Goal: Task Accomplishment & Management: Manage account settings

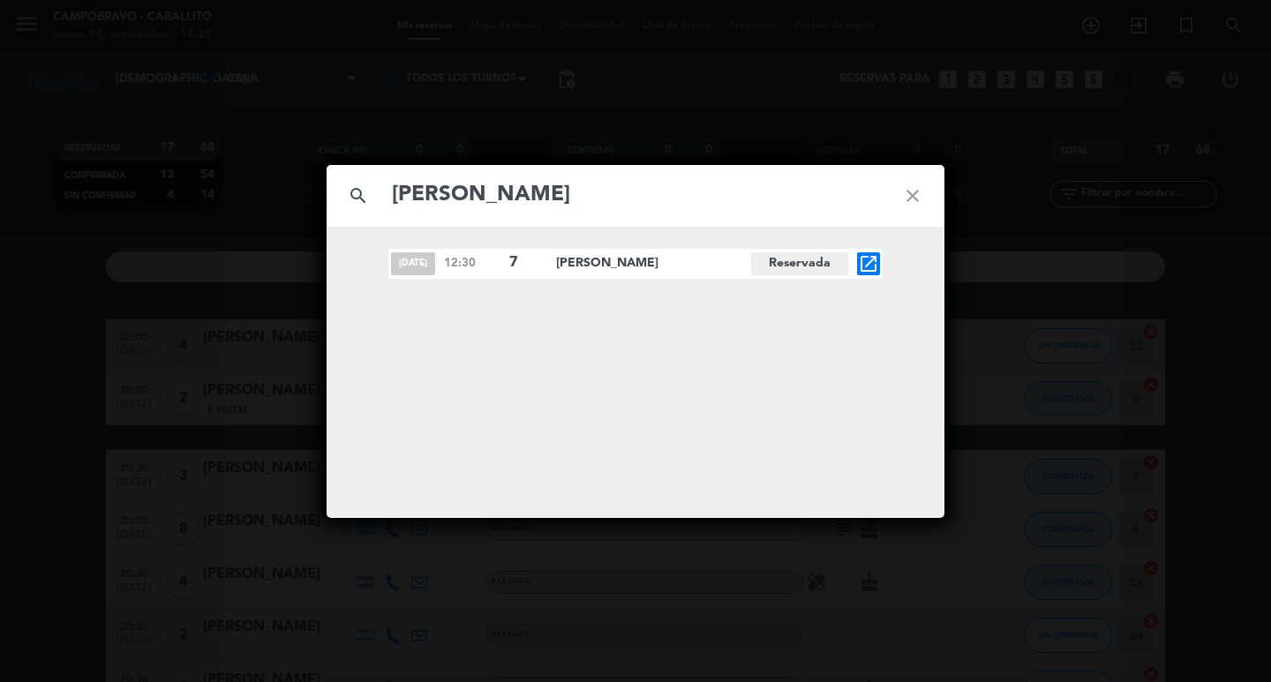
type input "[PERSON_NAME]"
drag, startPoint x: 915, startPoint y: 193, endPoint x: 986, endPoint y: 120, distance: 101.7
click at [920, 193] on icon "close" at bounding box center [913, 196] width 64 height 64
click at [887, 202] on icon "close" at bounding box center [913, 196] width 64 height 64
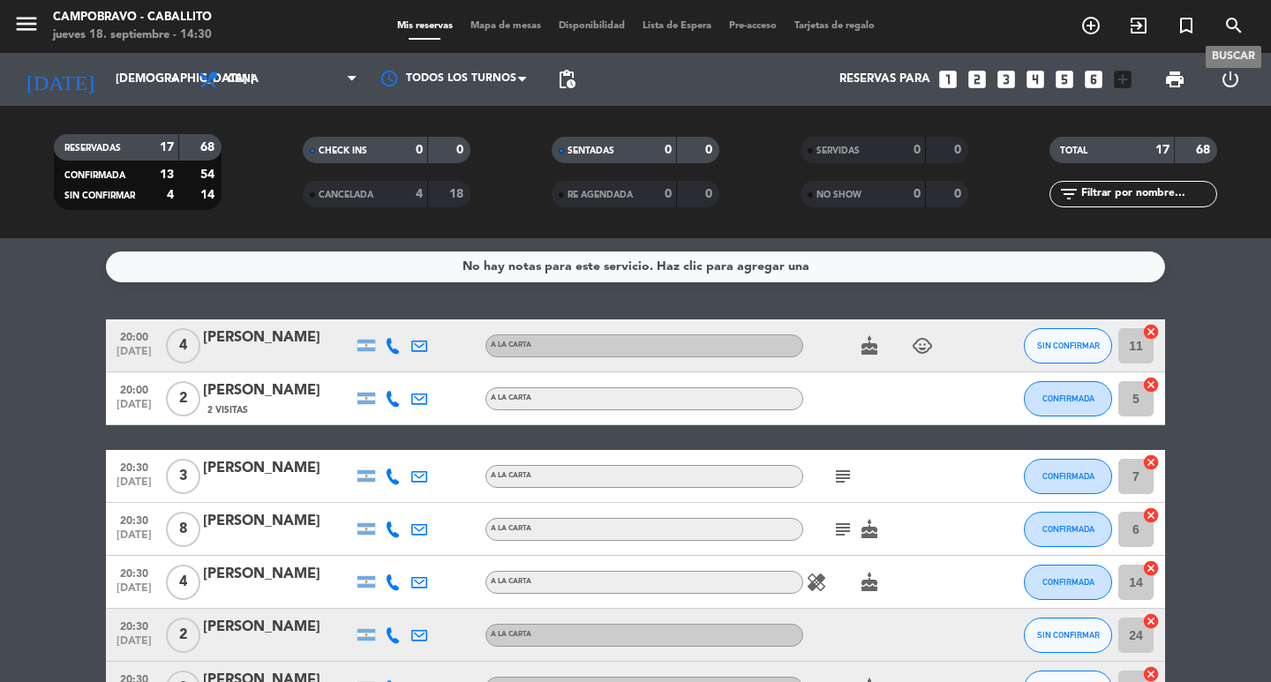
click at [1227, 29] on icon "search" at bounding box center [1233, 25] width 21 height 21
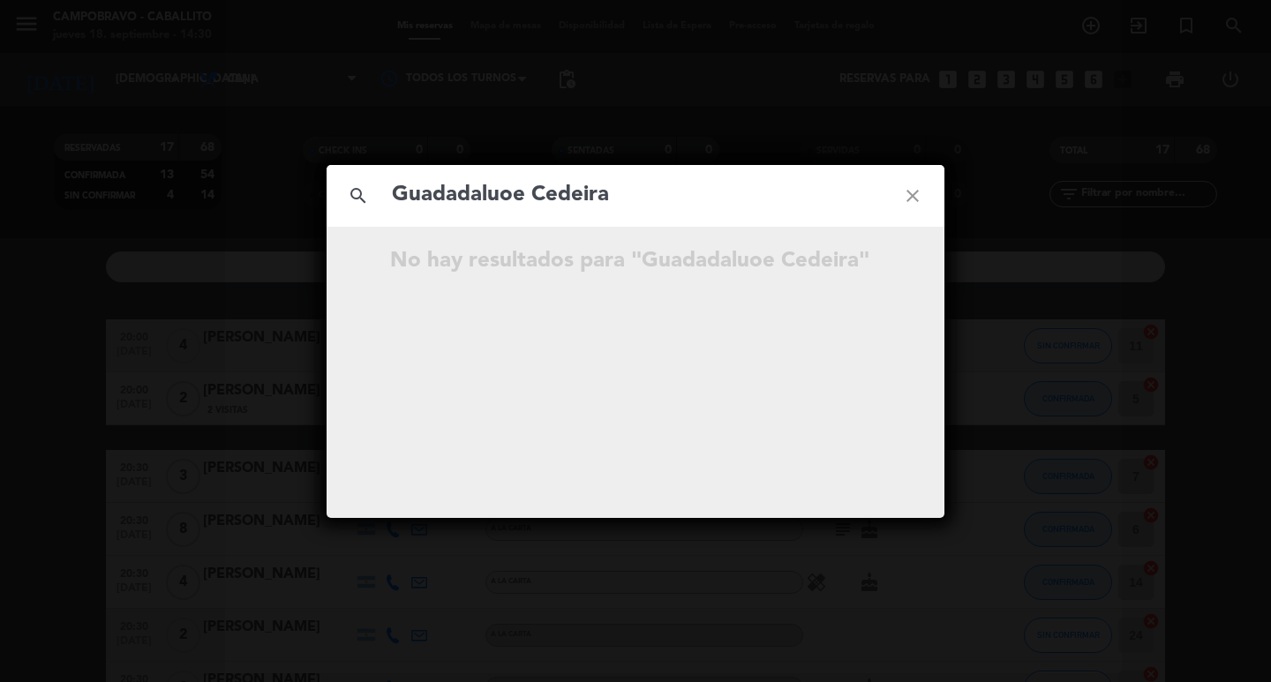
click at [519, 192] on input "Guadadaluoe Cedeira" at bounding box center [635, 195] width 491 height 36
click at [466, 197] on input "Guadadalupe Cedeira" at bounding box center [635, 195] width 491 height 36
type input "[PERSON_NAME]"
click at [864, 262] on icon "open_in_new" at bounding box center [868, 263] width 21 height 21
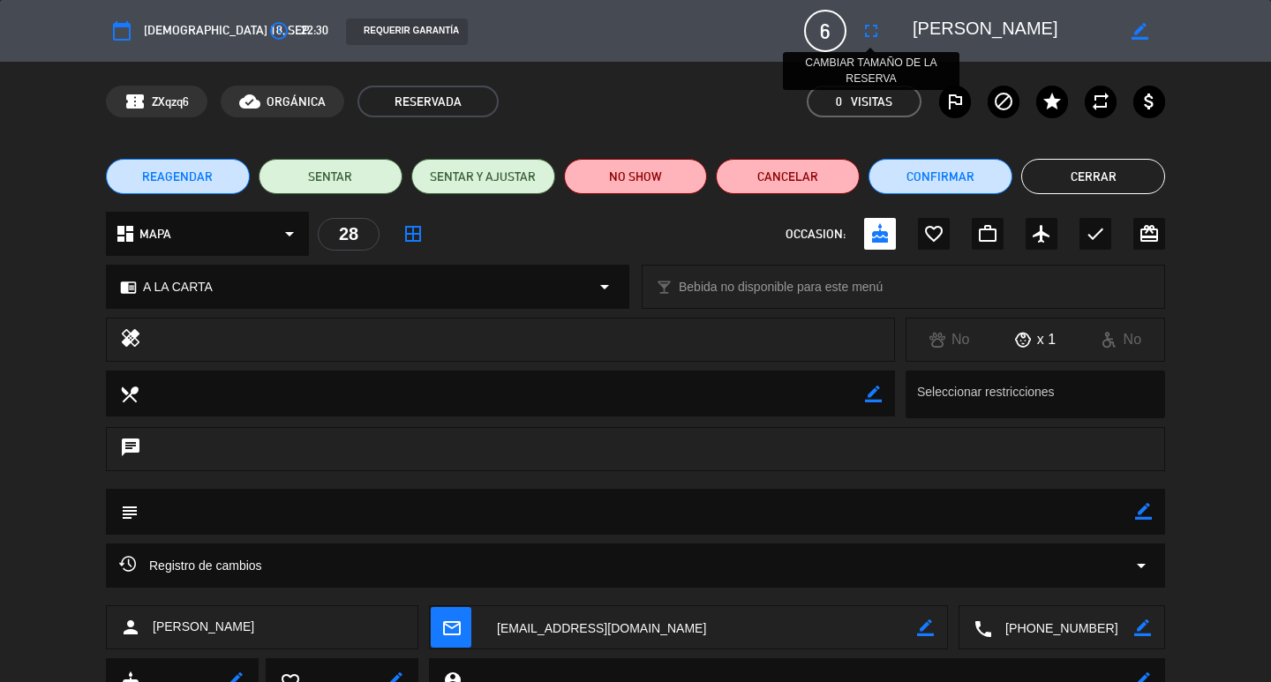
click at [875, 26] on icon "fullscreen" at bounding box center [870, 30] width 21 height 21
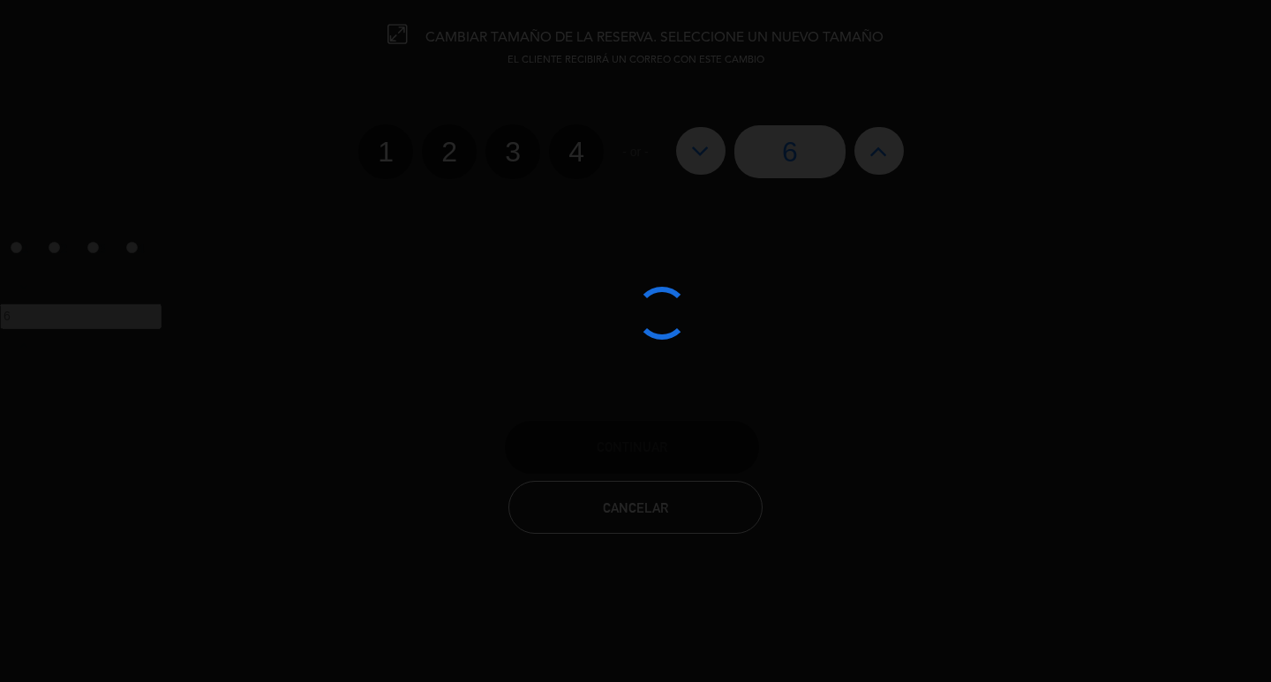
click at [864, 145] on div at bounding box center [635, 341] width 1271 height 682
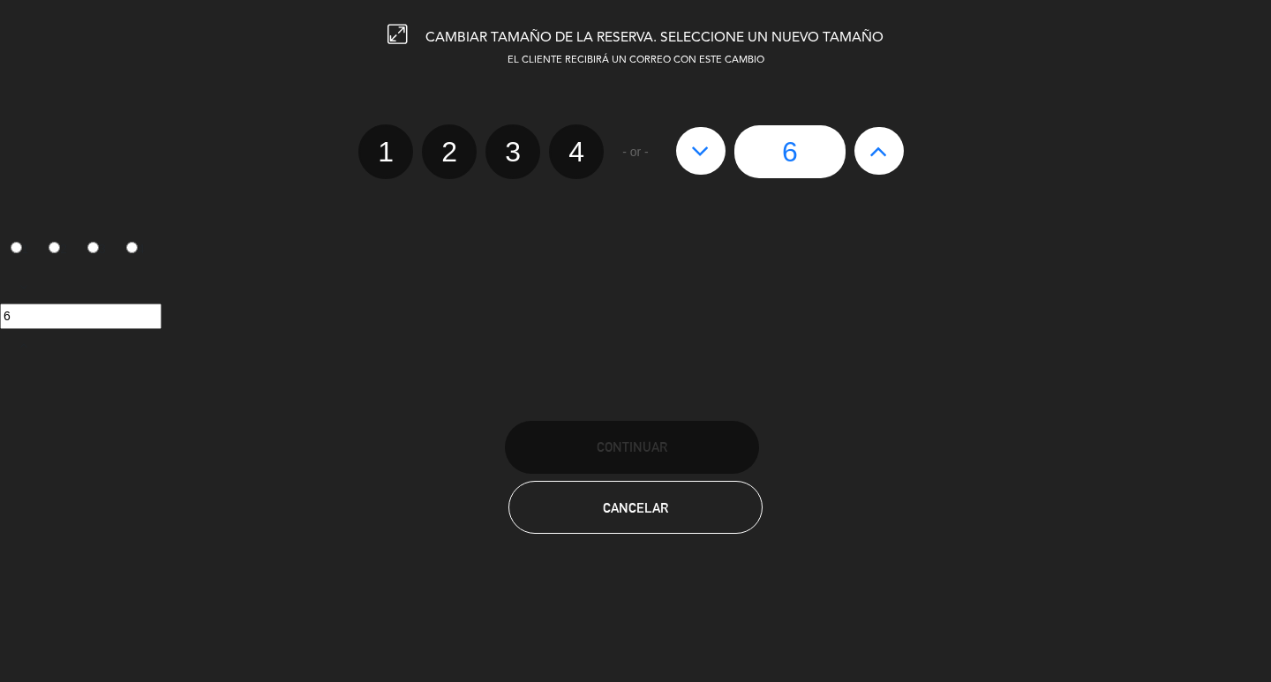
click at [864, 145] on button at bounding box center [878, 151] width 49 height 48
type input "7"
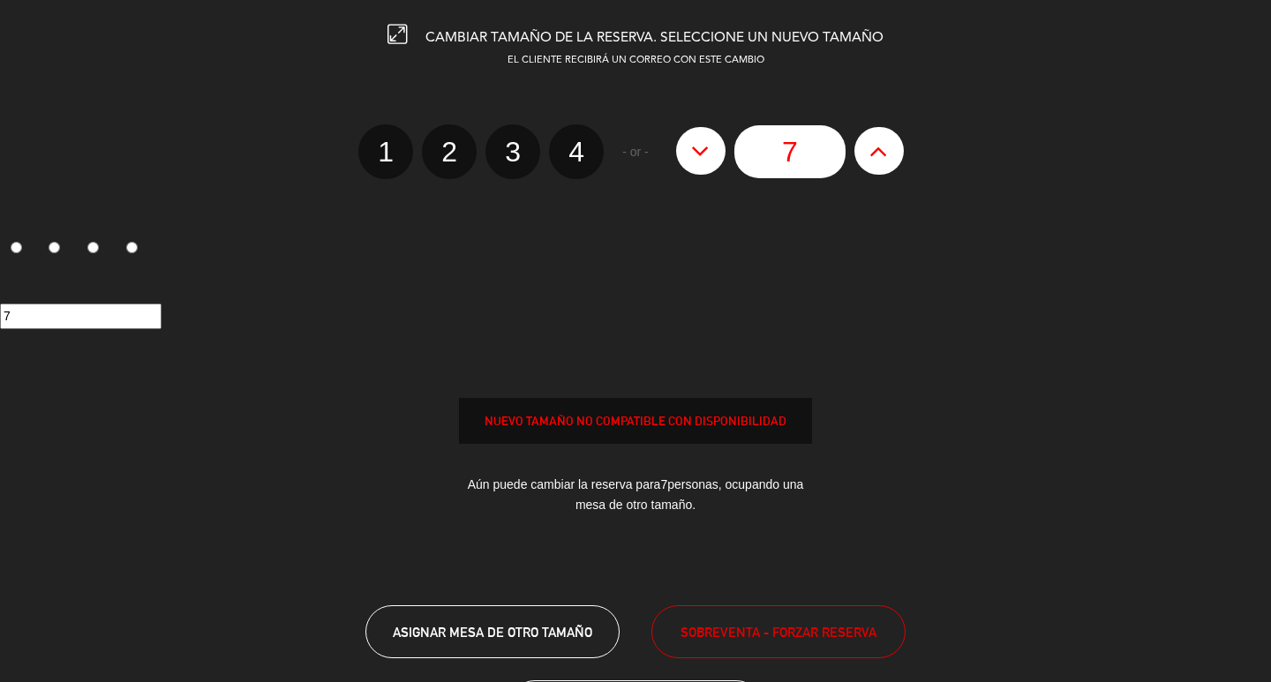
click at [864, 145] on edit-booking-info-modal "CAMBIAR TAMAÑO DE LA RESERVA. SELECCIONE UN NUEVO TAMAÑO EL CLIENTE RECIBIRÁ UN…" at bounding box center [635, 341] width 1271 height 682
click at [883, 144] on icon at bounding box center [878, 151] width 19 height 28
type input "8"
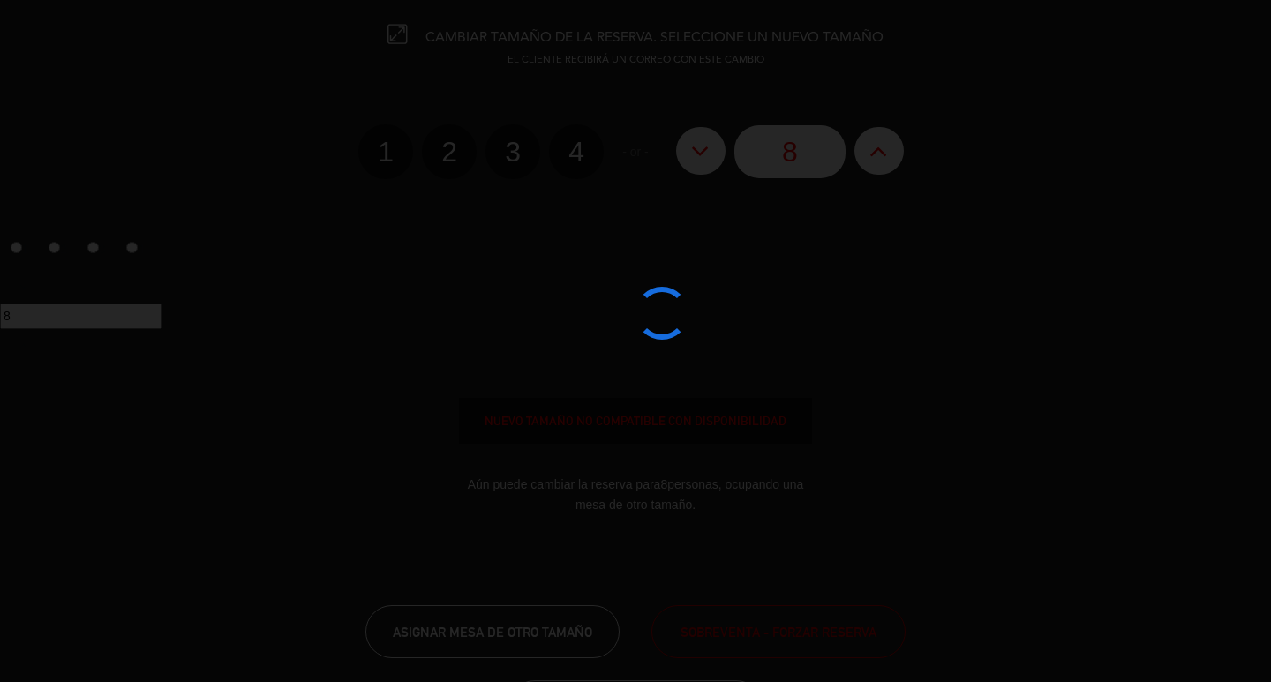
click at [755, 629] on div at bounding box center [635, 341] width 1271 height 682
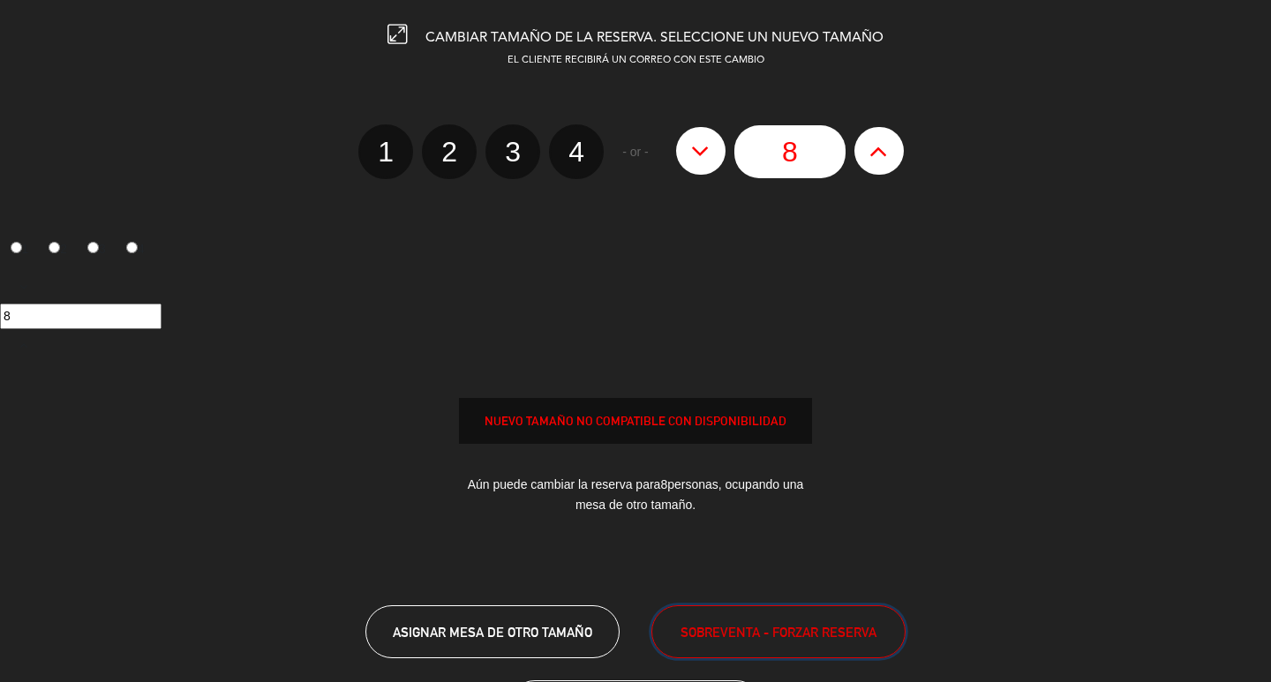
click at [758, 629] on span "SOBREVENTA - FORZAR RESERVA" at bounding box center [778, 632] width 196 height 20
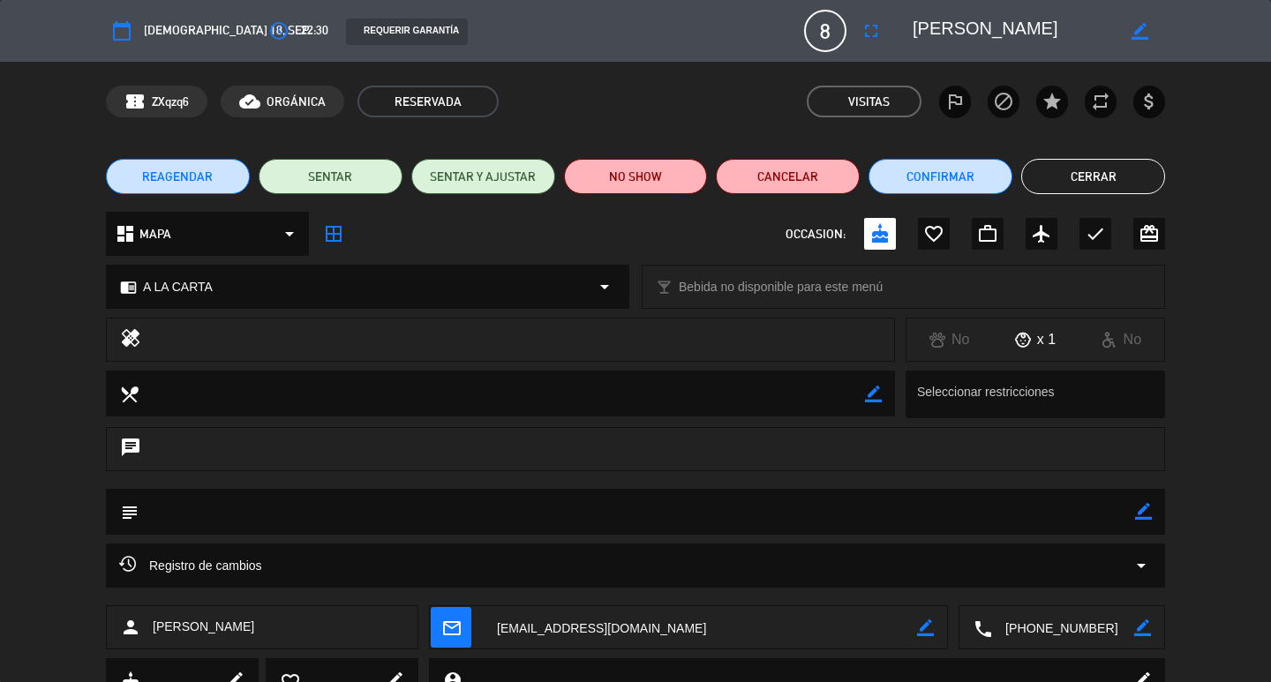
click at [1100, 173] on button "Cerrar" at bounding box center [1093, 176] width 144 height 35
